Goal: Find specific page/section: Find specific page/section

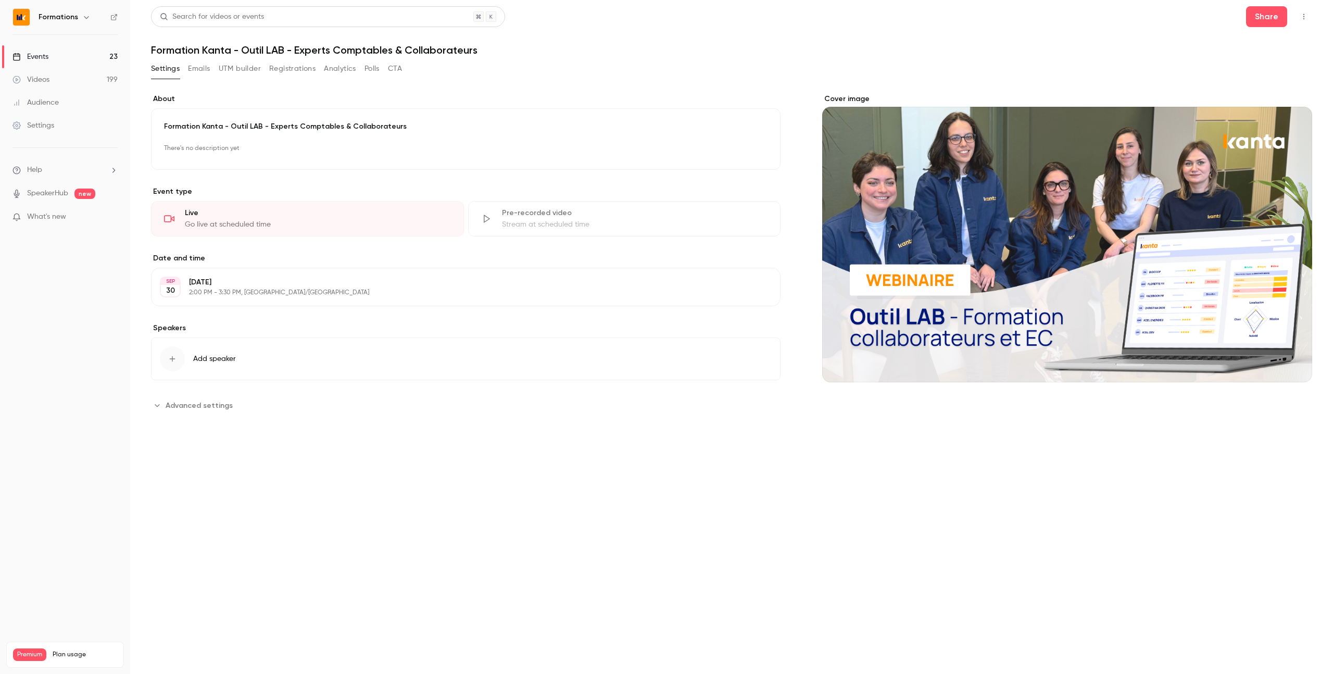
click at [87, 10] on div "Formations" at bounding box center [64, 17] width 105 height 18
click at [83, 16] on icon "button" at bounding box center [86, 17] width 8 height 8
click at [79, 90] on span "Switch channel" at bounding box center [64, 95] width 53 height 11
click at [101, 89] on div "Études de cas" at bounding box center [97, 87] width 119 height 10
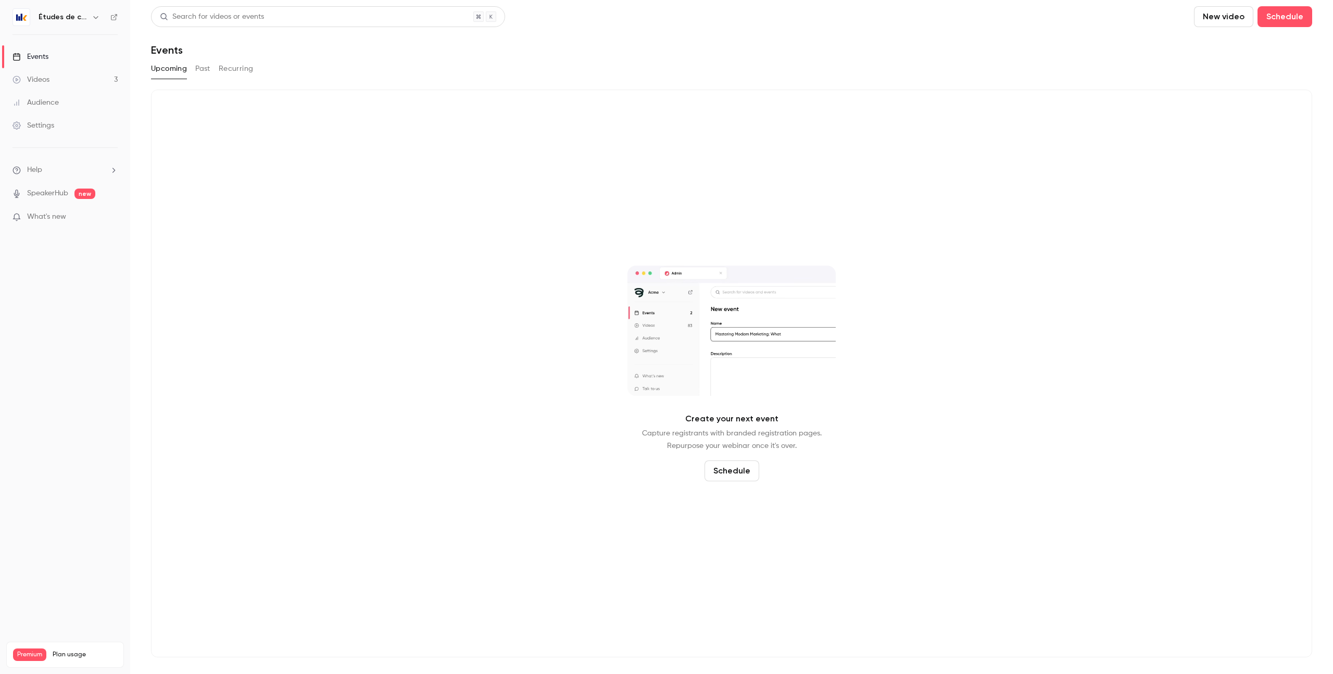
click at [90, 15] on button "button" at bounding box center [96, 17] width 12 height 12
click at [60, 92] on span "Switch channel" at bounding box center [64, 95] width 53 height 11
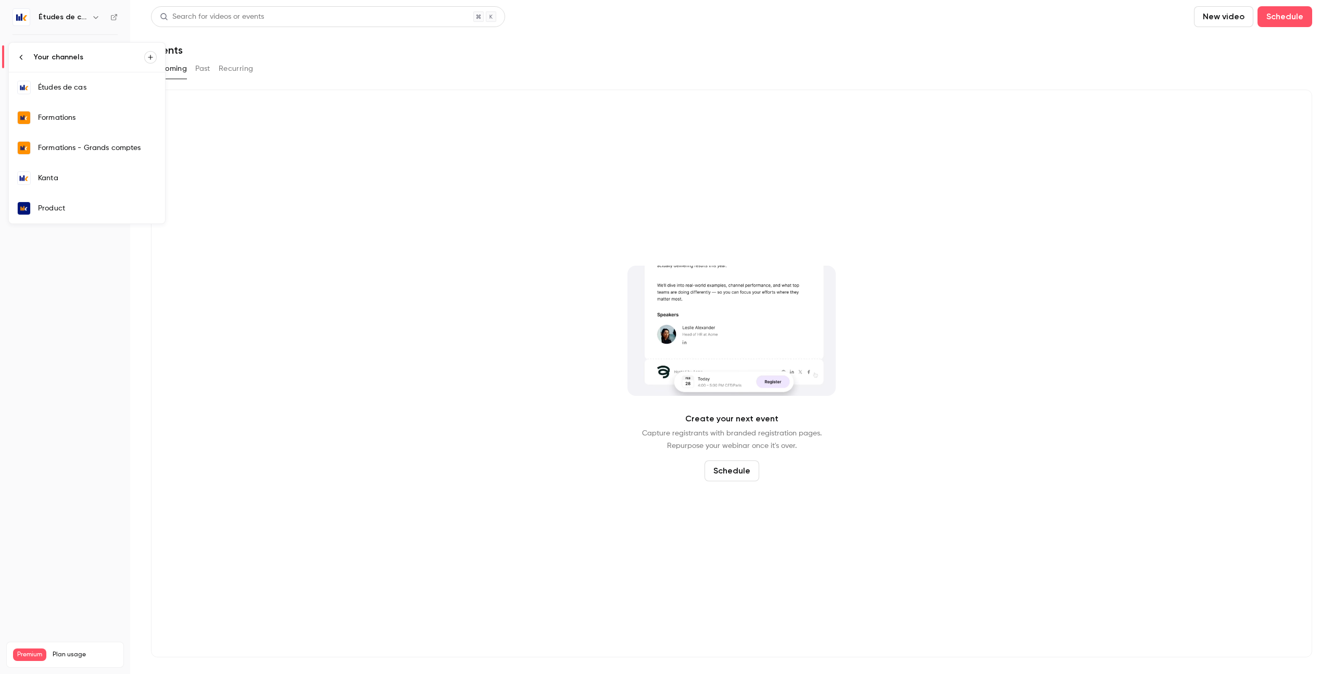
click at [76, 175] on div "Kanta" at bounding box center [97, 178] width 119 height 10
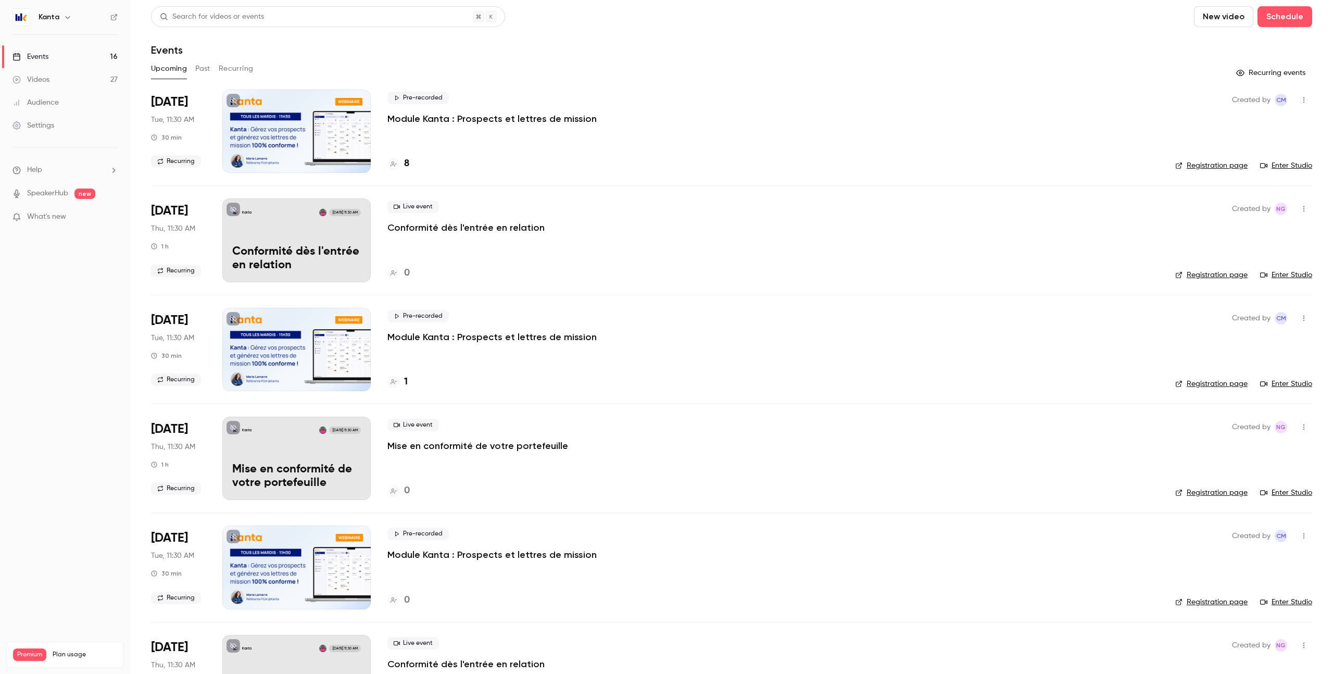
click at [204, 69] on button "Past" at bounding box center [202, 68] width 15 height 17
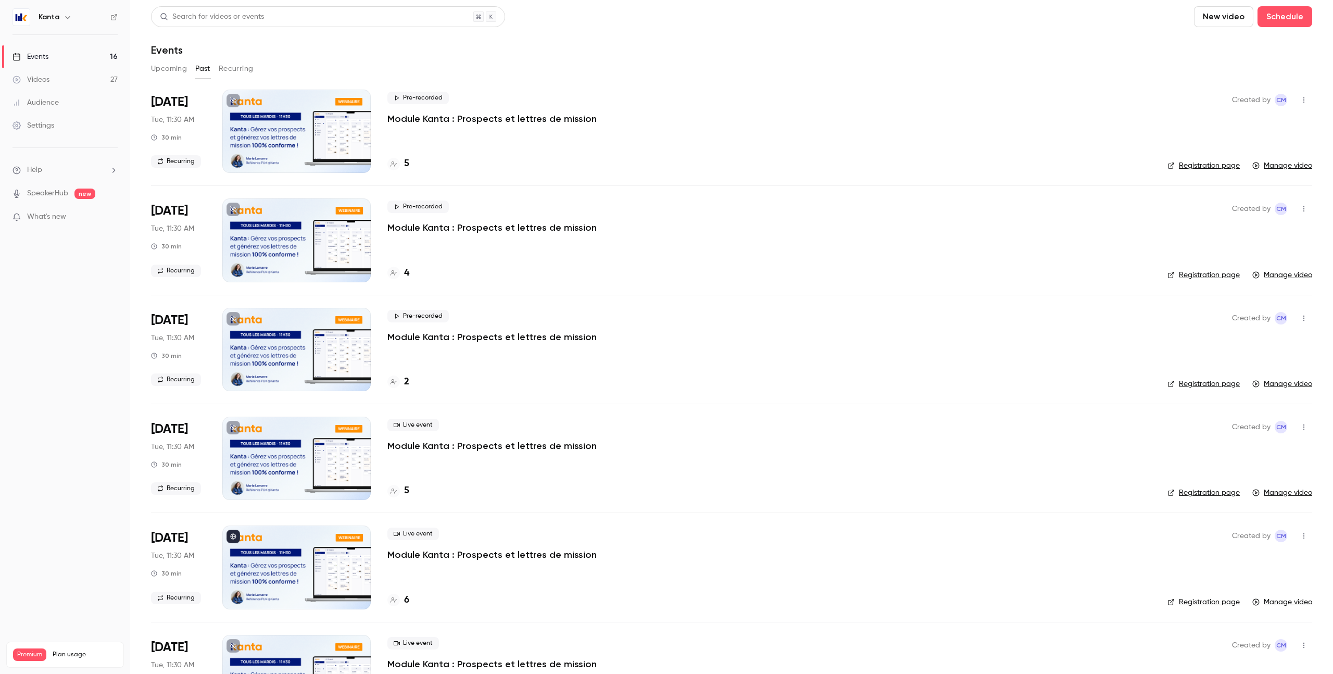
click at [485, 118] on p "Module Kanta : Prospects et lettres de mission" at bounding box center [491, 118] width 209 height 12
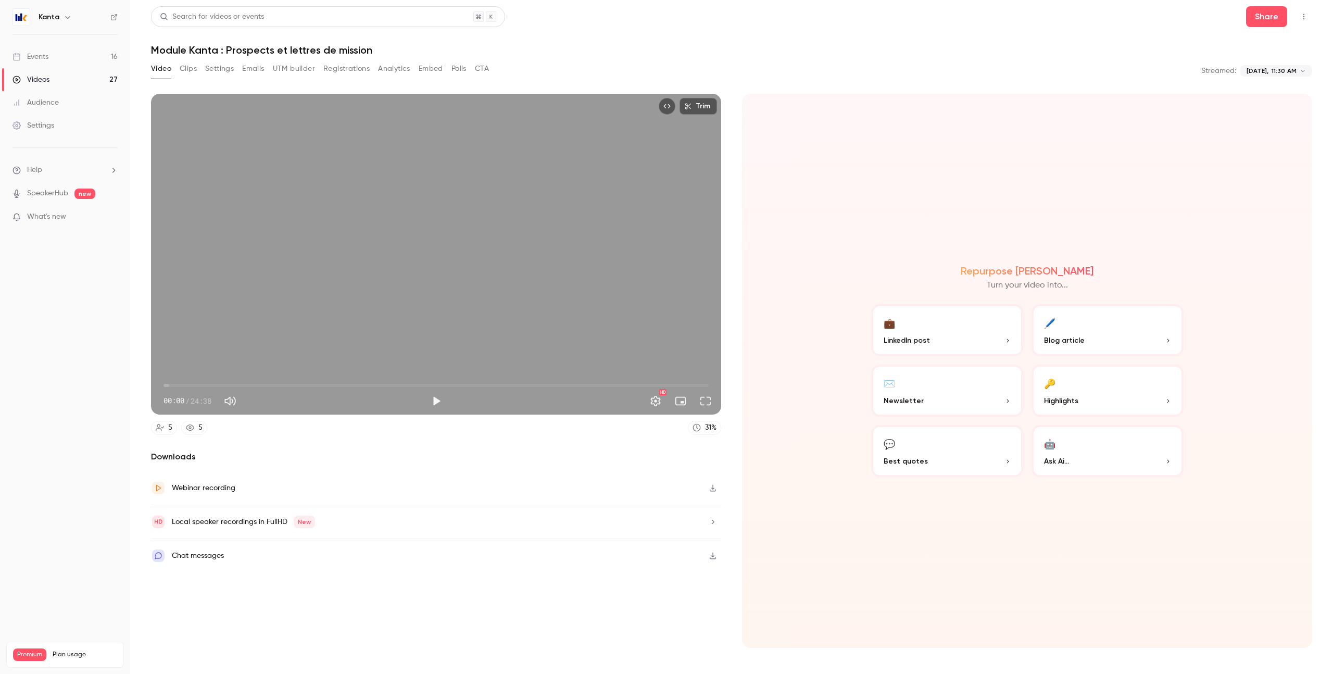
click at [342, 67] on button "Registrations" at bounding box center [346, 68] width 46 height 17
